Goal: Browse casually: Explore the website without a specific task or goal

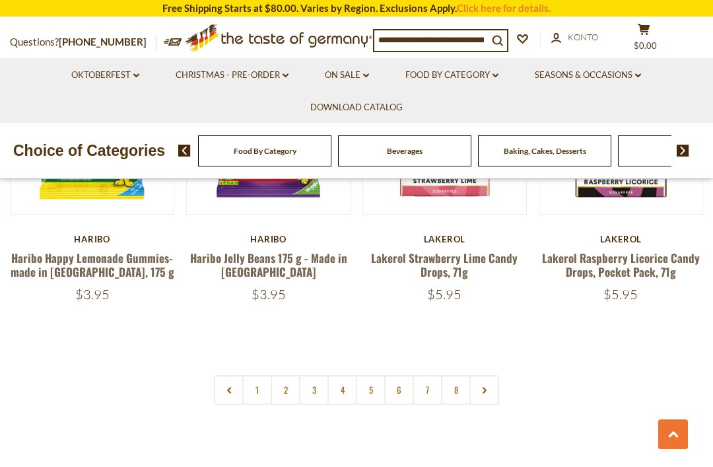
scroll to position [2954, 0]
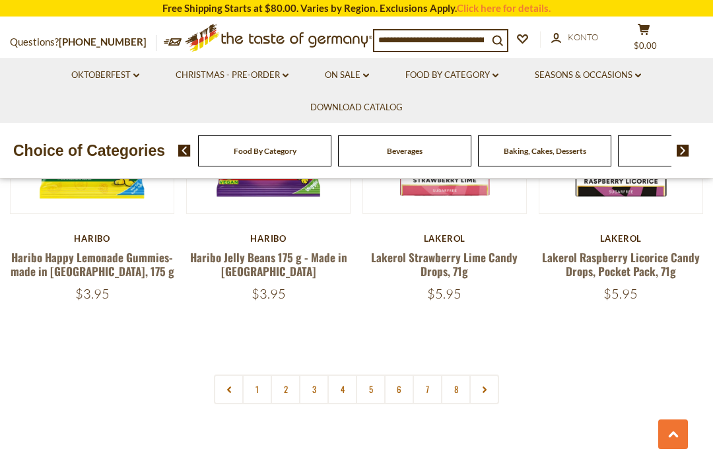
click at [243, 149] on div "Beverages" at bounding box center [264, 150] width 133 height 31
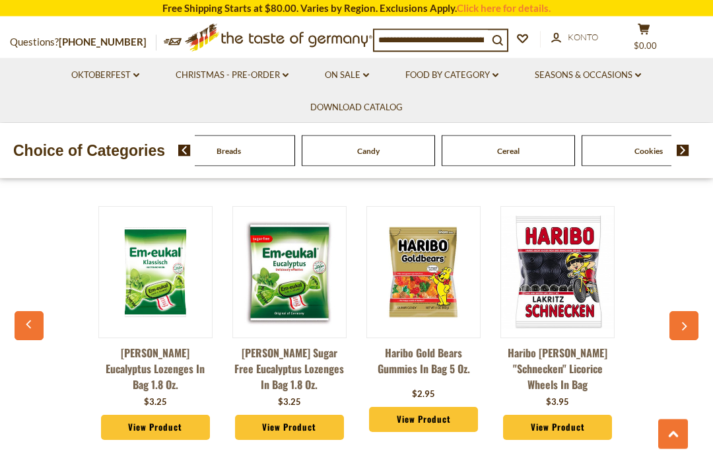
scroll to position [3333, 0]
click at [690, 311] on button "button" at bounding box center [684, 325] width 29 height 29
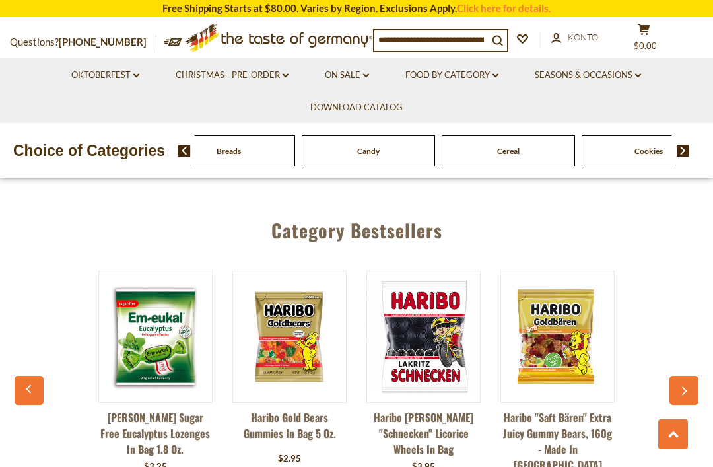
scroll to position [3261, 0]
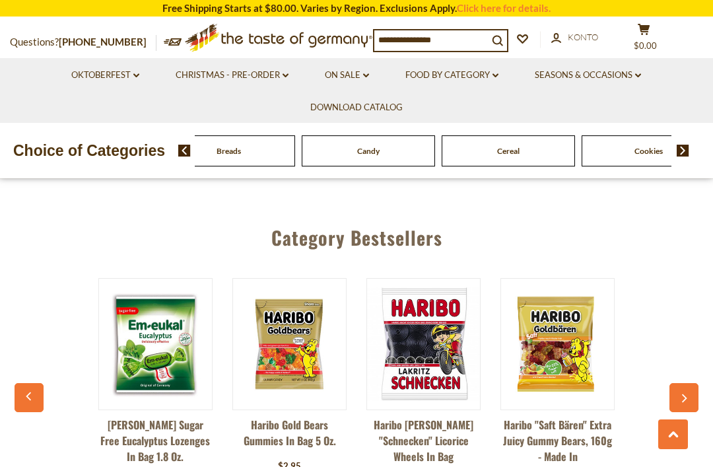
click at [685, 383] on button "button" at bounding box center [684, 397] width 29 height 29
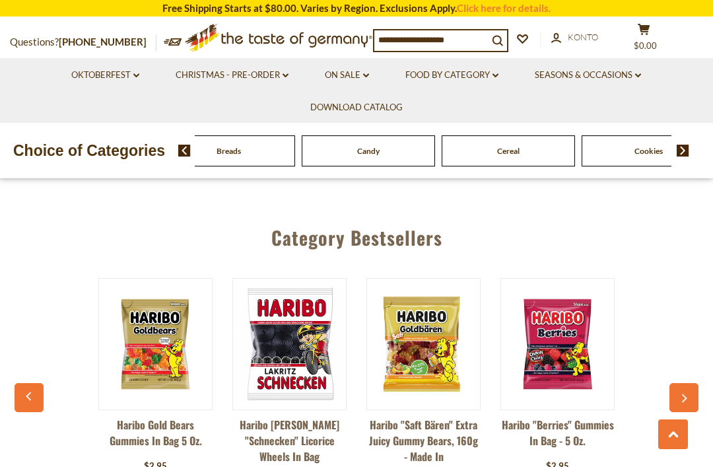
click at [682, 394] on icon "button" at bounding box center [684, 398] width 9 height 9
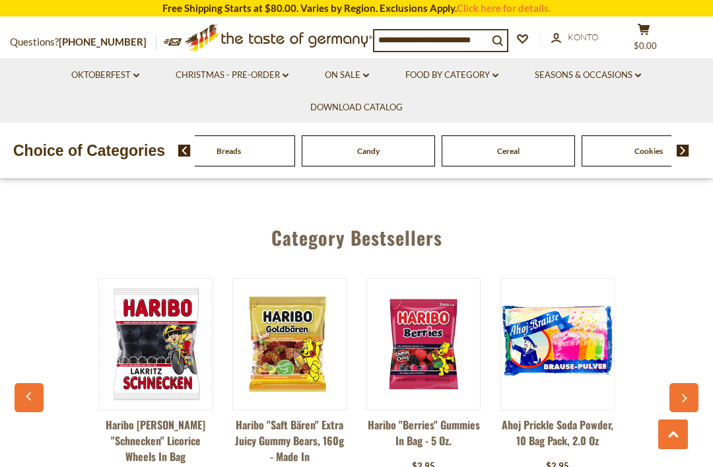
click at [689, 383] on button "button" at bounding box center [684, 397] width 29 height 29
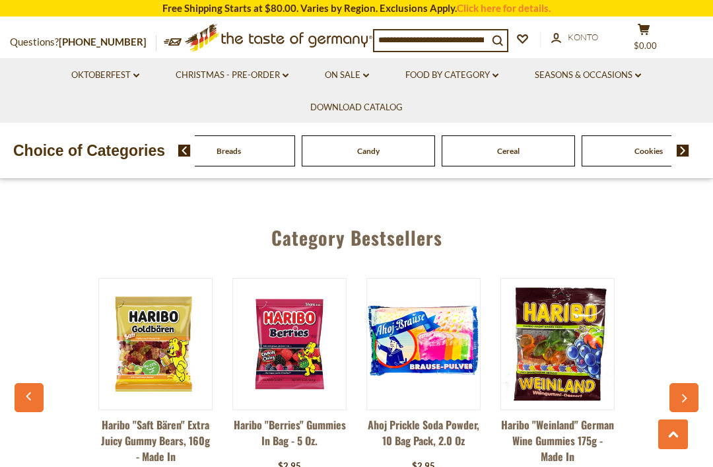
click at [687, 394] on icon "button" at bounding box center [684, 398] width 9 height 9
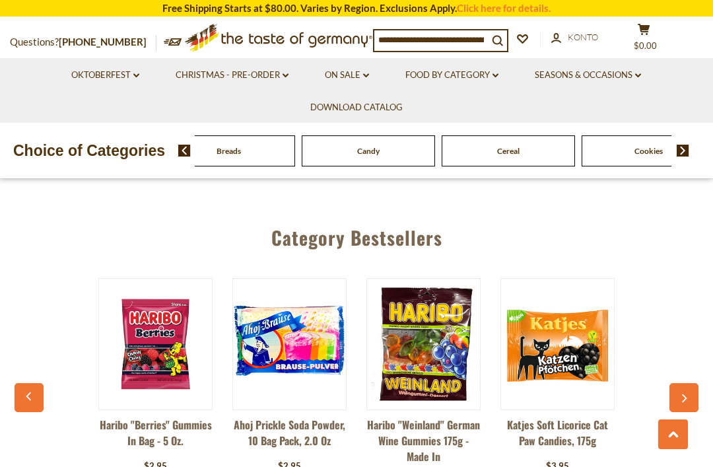
click at [690, 383] on button "button" at bounding box center [684, 397] width 29 height 29
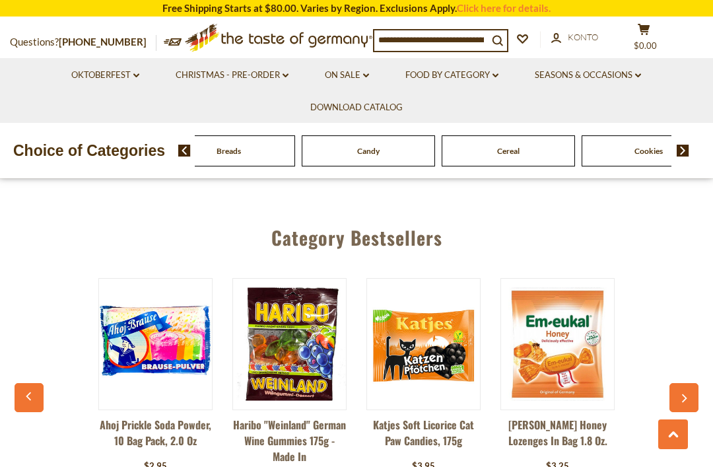
click at [684, 394] on icon "button" at bounding box center [684, 398] width 9 height 9
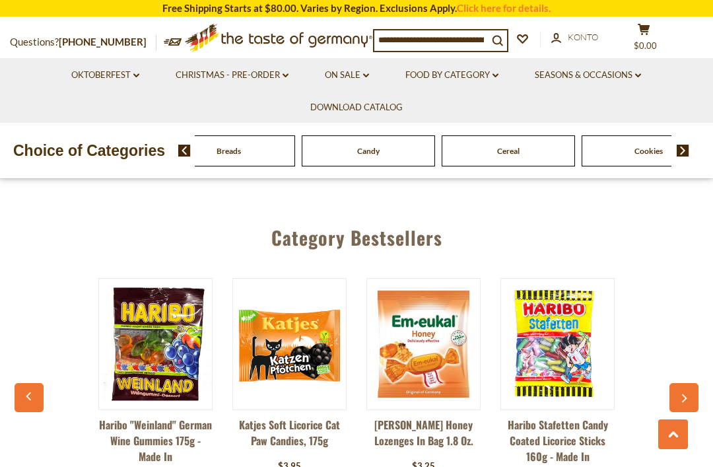
click at [690, 383] on button "button" at bounding box center [684, 397] width 29 height 29
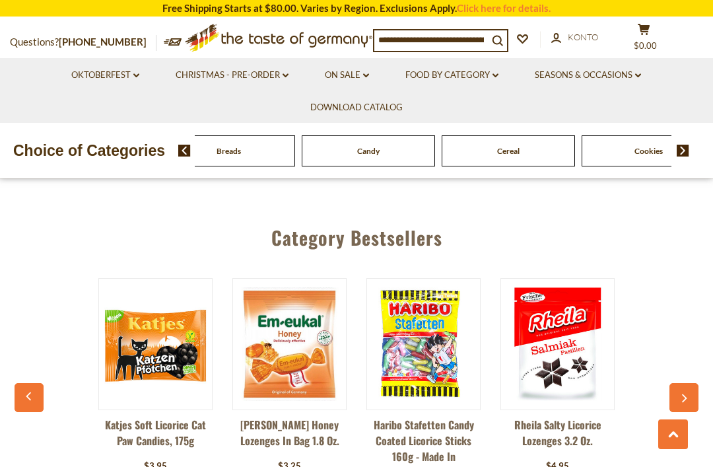
click at [690, 383] on button "button" at bounding box center [684, 397] width 29 height 29
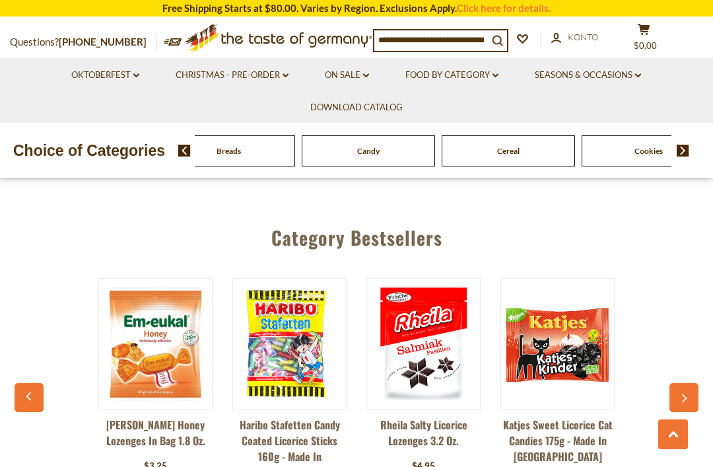
click at [689, 383] on button "button" at bounding box center [684, 397] width 29 height 29
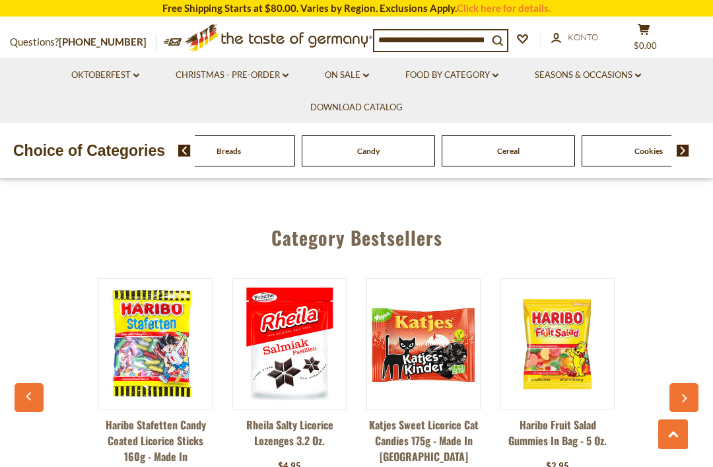
click at [686, 394] on icon "button" at bounding box center [684, 398] width 9 height 9
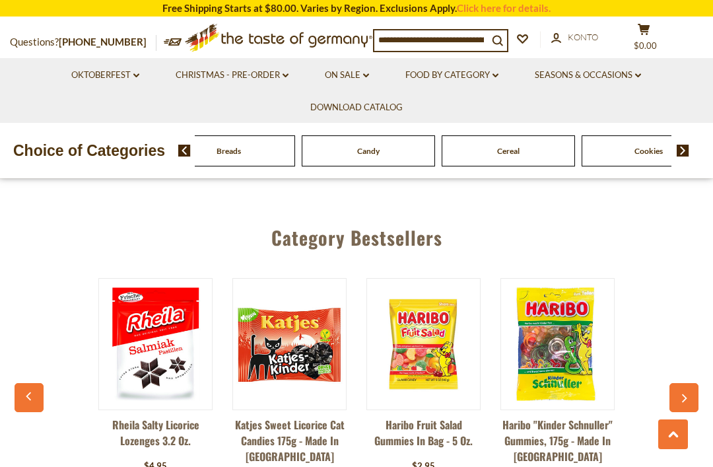
click at [686, 394] on icon "button" at bounding box center [684, 398] width 9 height 9
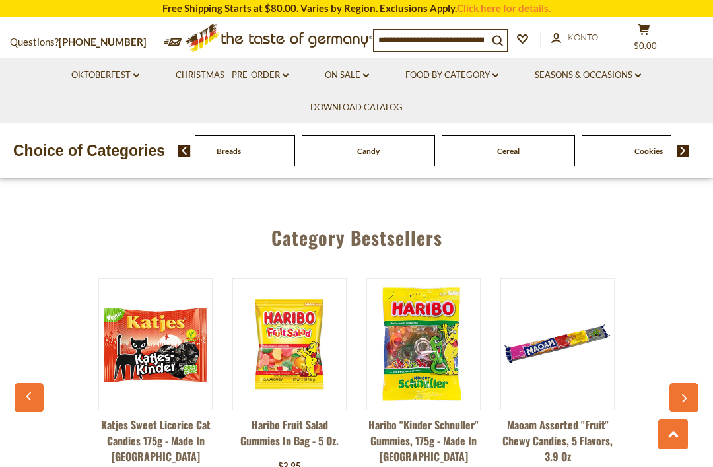
click at [687, 394] on icon "button" at bounding box center [684, 398] width 9 height 9
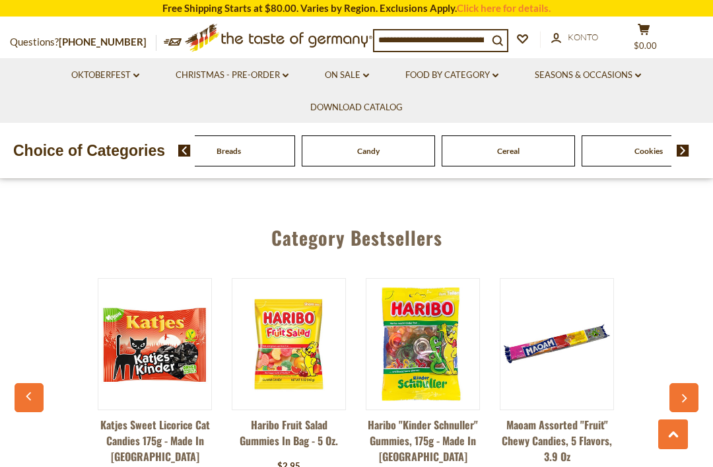
click at [686, 394] on icon "button" at bounding box center [684, 398] width 5 height 9
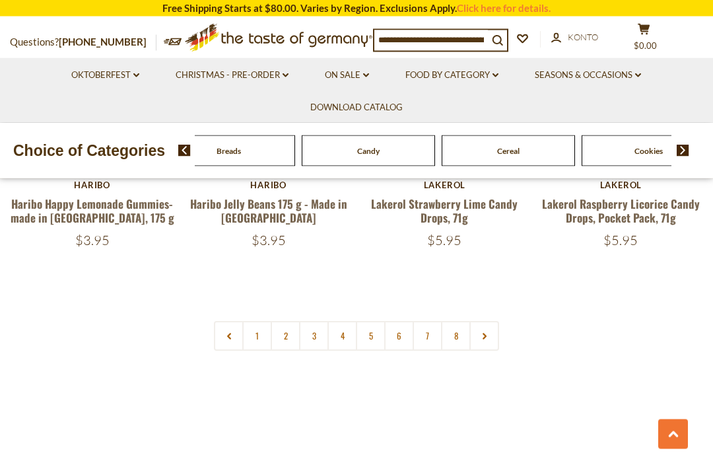
scroll to position [2989, 0]
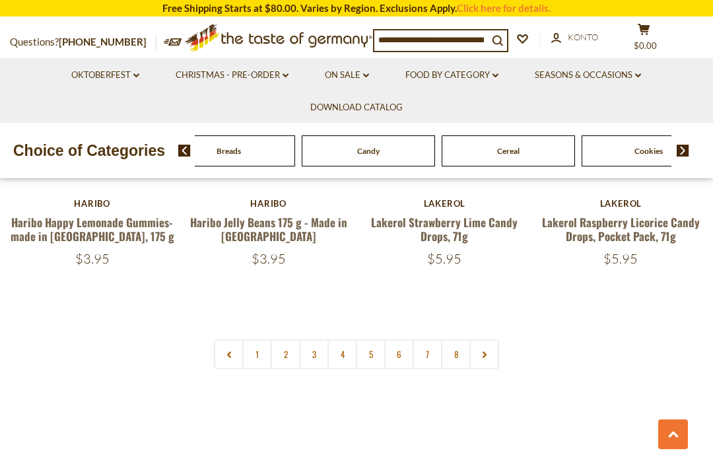
click at [284, 340] on link "2" at bounding box center [286, 355] width 30 height 30
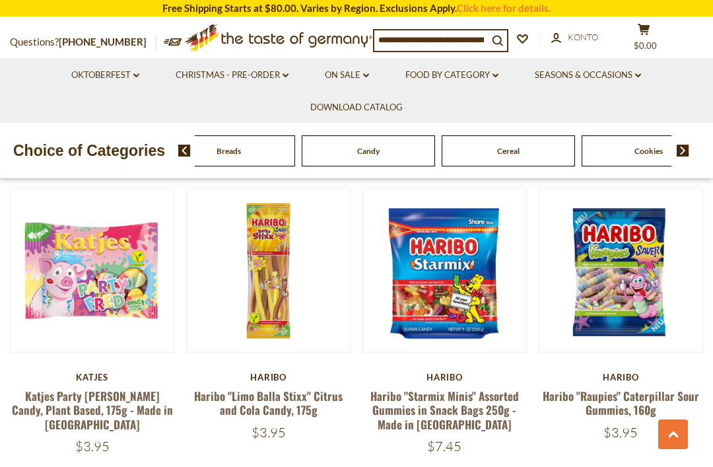
scroll to position [1226, 0]
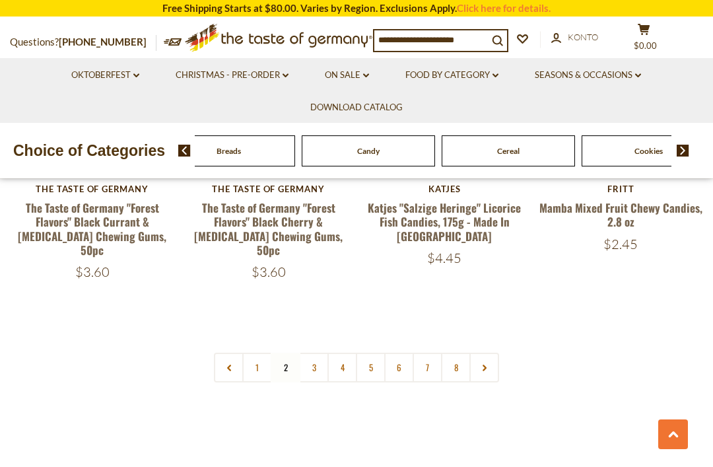
click at [322, 353] on link "3" at bounding box center [314, 368] width 30 height 30
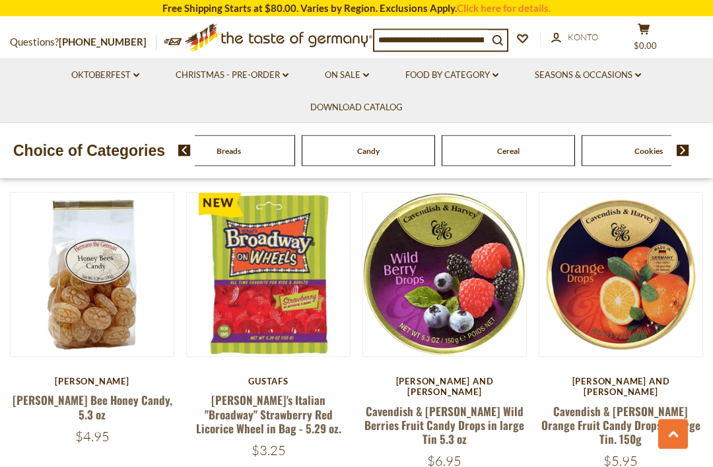
scroll to position [1813, 0]
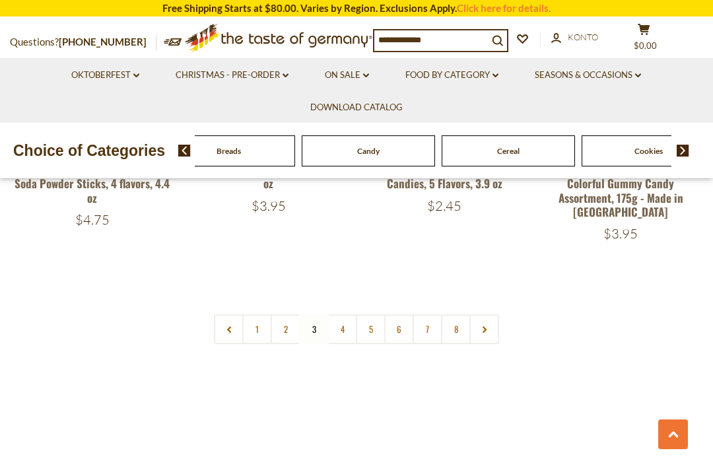
click at [344, 314] on link "4" at bounding box center [343, 329] width 30 height 30
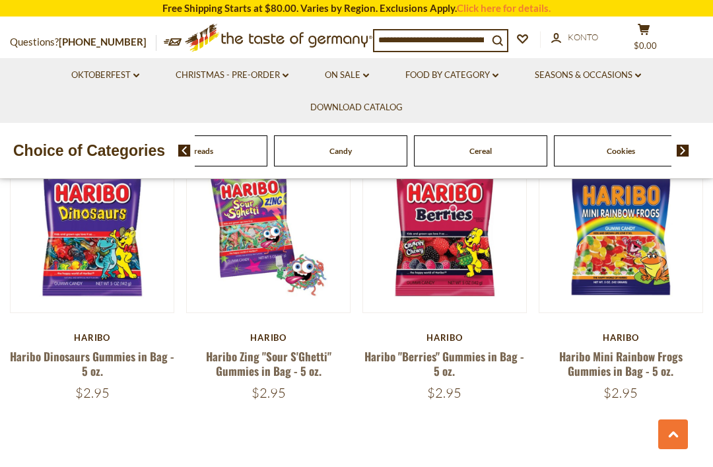
scroll to position [2802, 0]
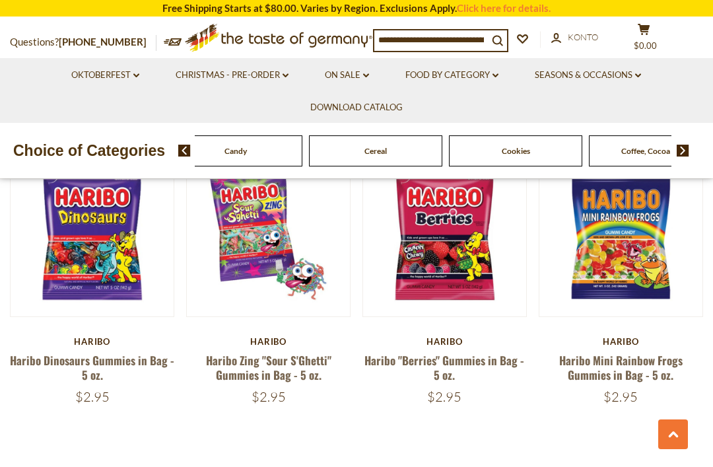
click at [686, 152] on img at bounding box center [683, 151] width 13 height 12
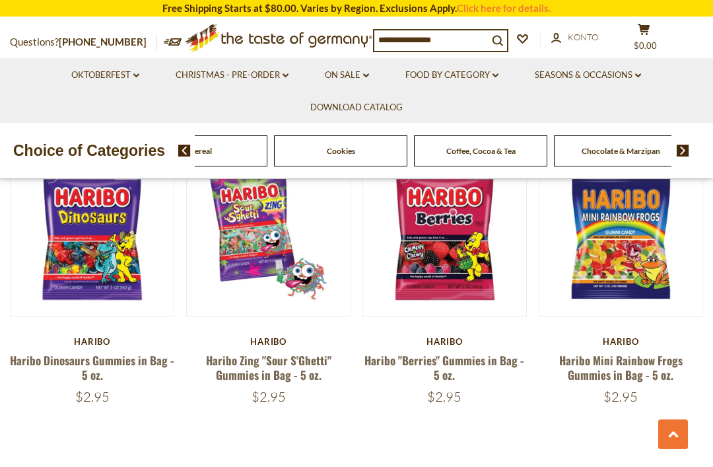
click at [686, 149] on img at bounding box center [683, 151] width 13 height 12
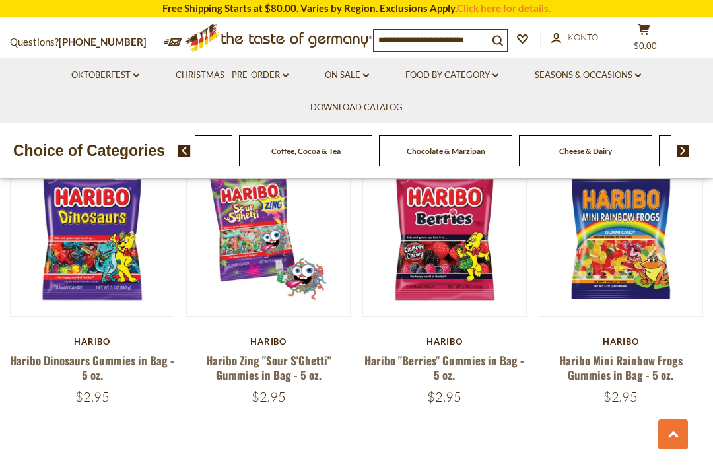
click at [476, 147] on div "Food By Category [GEOGRAPHIC_DATA] Baking, Cakes, Desserts Breads Candy Cereal …" at bounding box center [585, 150] width 2661 height 31
click at [184, 149] on img at bounding box center [184, 151] width 13 height 12
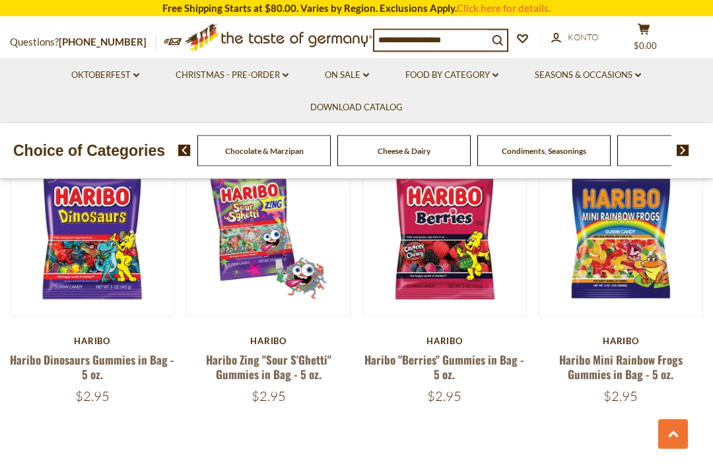
scroll to position [2803, 0]
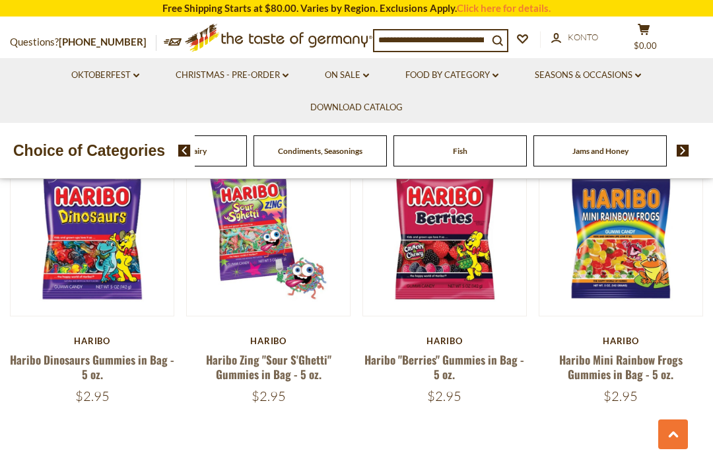
click at [495, 79] on link "Food By Category dropdown_arrow" at bounding box center [452, 75] width 93 height 15
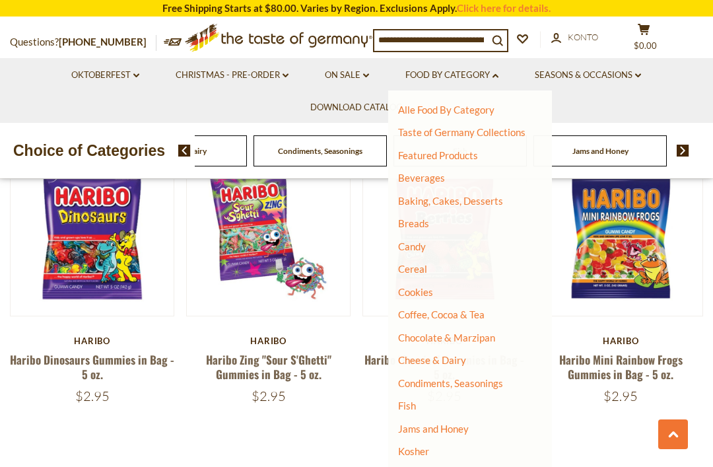
click at [482, 334] on link "Chocolate & Marzipan" at bounding box center [446, 338] width 97 height 12
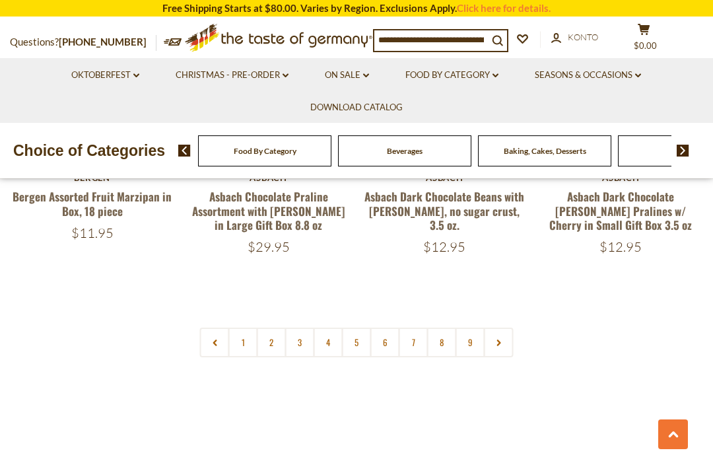
scroll to position [2987, 0]
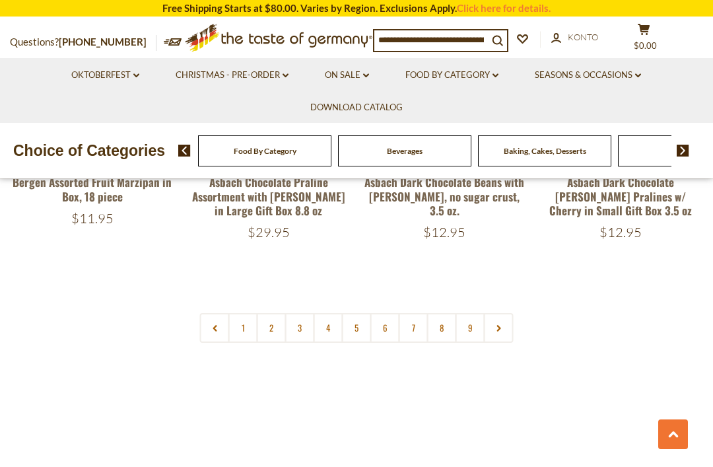
click at [277, 313] on link "2" at bounding box center [272, 328] width 30 height 30
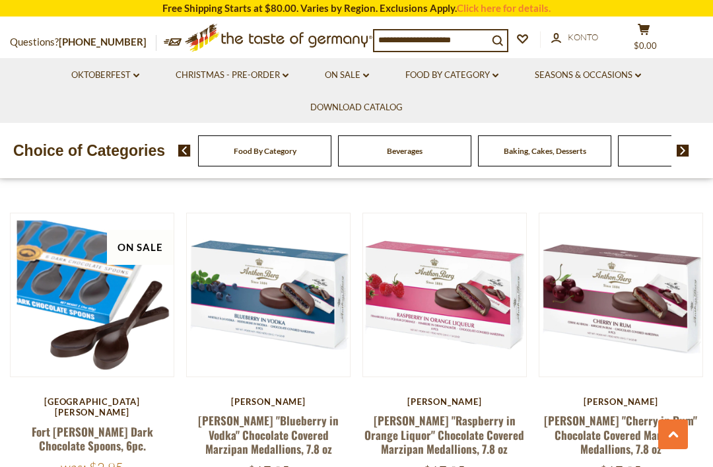
scroll to position [2769, 0]
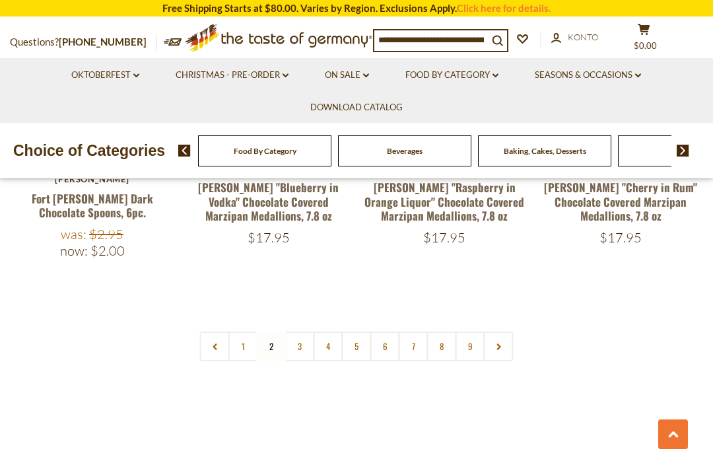
click at [301, 332] on link "3" at bounding box center [300, 347] width 30 height 30
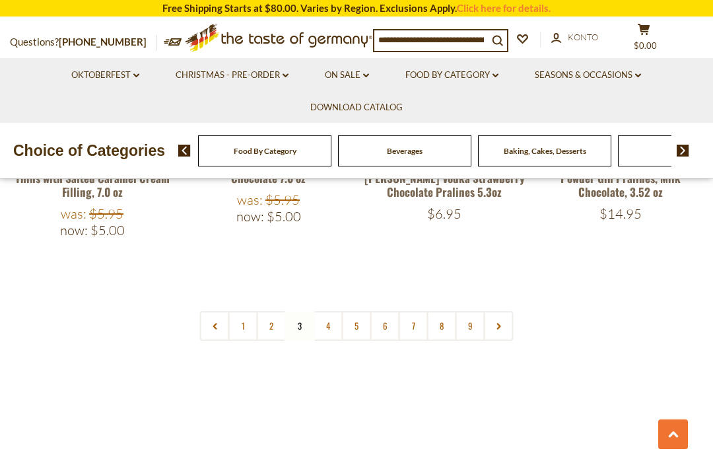
scroll to position [3018, 0]
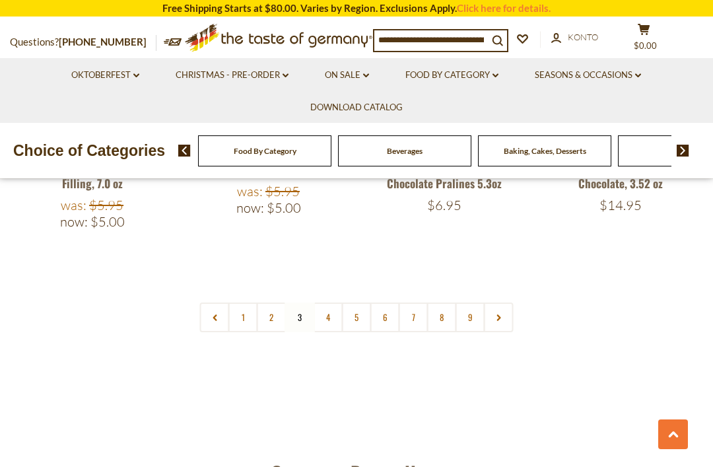
click at [334, 303] on link "4" at bounding box center [329, 318] width 30 height 30
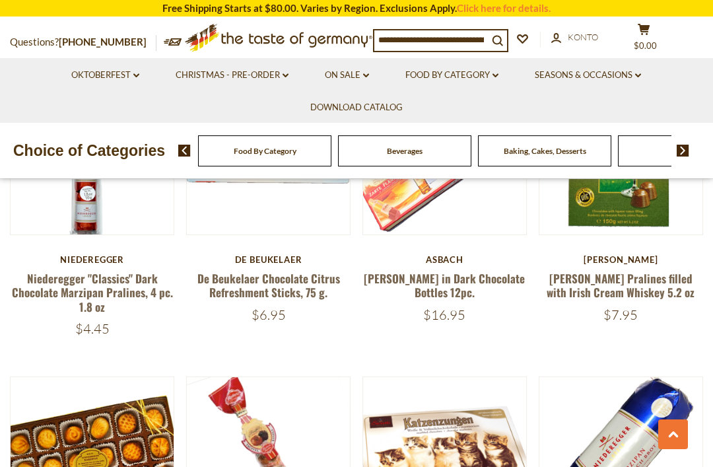
scroll to position [741, 0]
